Goal: Transaction & Acquisition: Purchase product/service

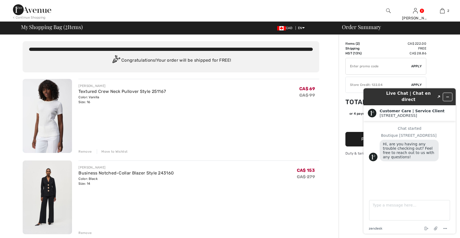
click at [448, 97] on icon "Minimize widget" at bounding box center [447, 97] width 2 height 0
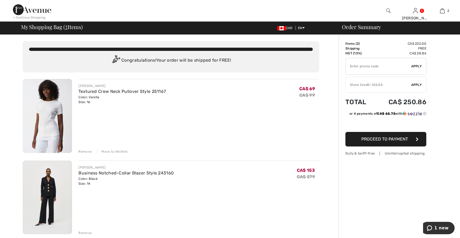
click at [417, 84] on span "Apply" at bounding box center [416, 85] width 11 height 5
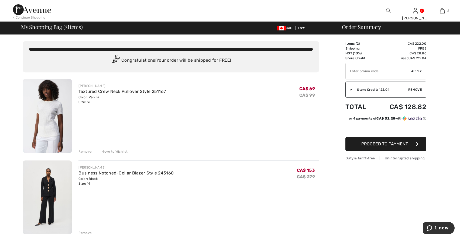
click at [369, 68] on input "TEXT" at bounding box center [379, 71] width 66 height 16
type input "NEW15"
click at [418, 72] on span "Apply" at bounding box center [416, 71] width 11 height 5
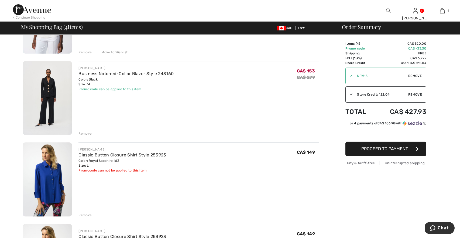
scroll to position [127, 0]
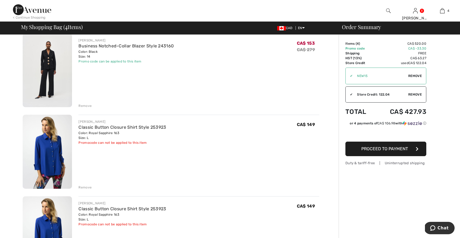
click at [85, 187] on div "Remove" at bounding box center [84, 187] width 13 height 5
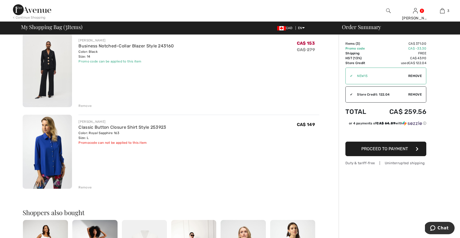
click at [85, 187] on div "Remove" at bounding box center [84, 187] width 13 height 5
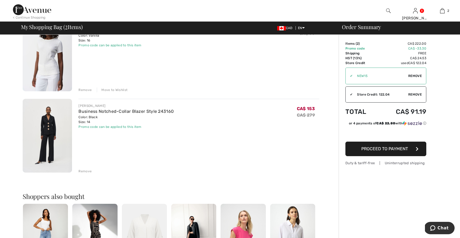
scroll to position [59, 0]
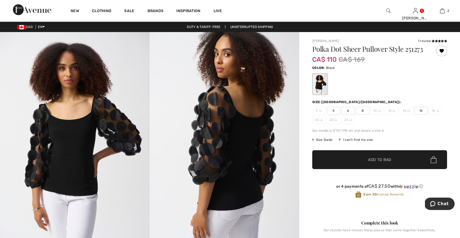
click at [421, 109] on span "16" at bounding box center [420, 111] width 13 height 8
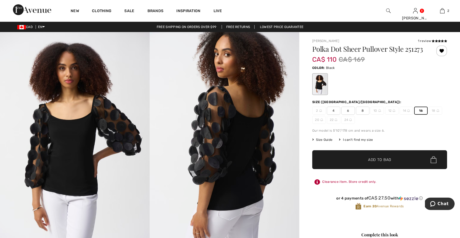
click at [378, 158] on span "Add to Bag" at bounding box center [379, 160] width 23 height 6
